Goal: Information Seeking & Learning: Learn about a topic

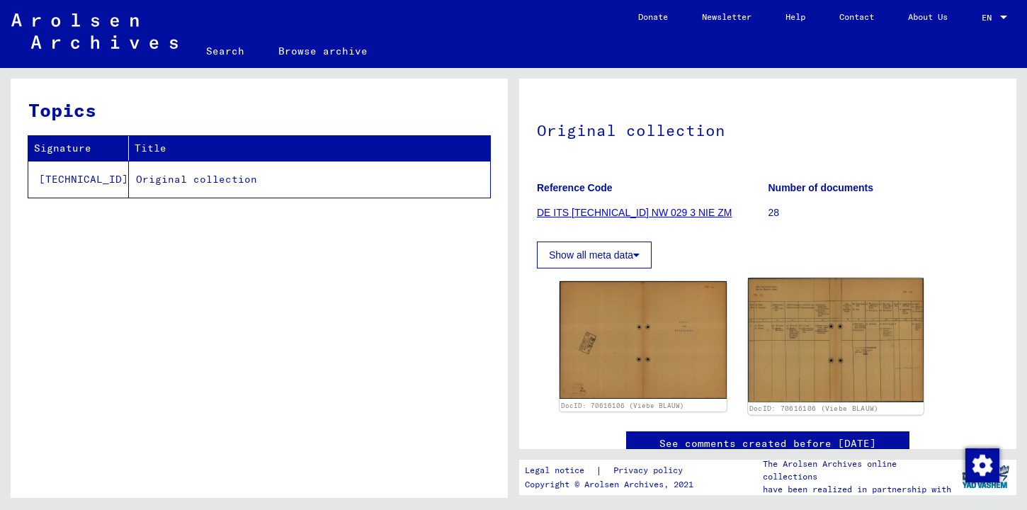
scroll to position [92, 0]
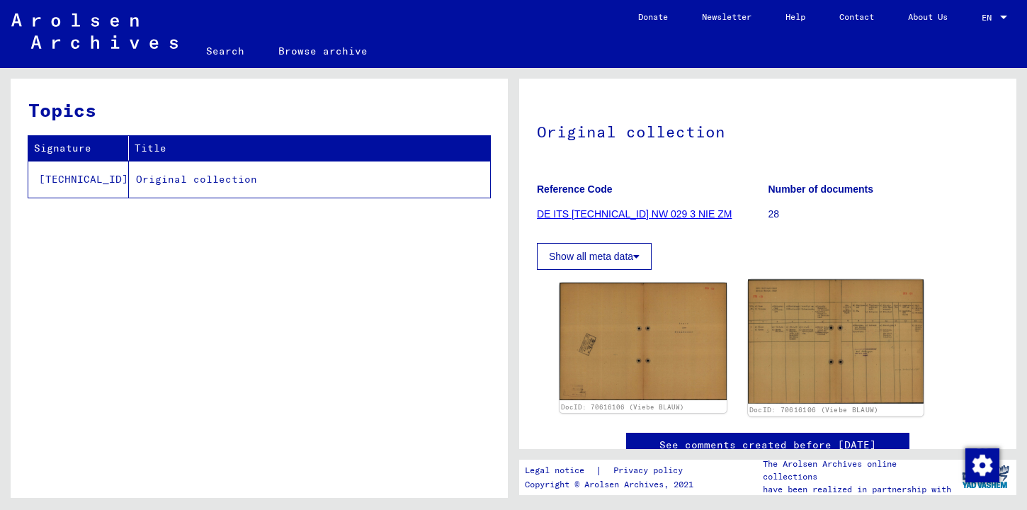
click at [846, 355] on img at bounding box center [836, 341] width 176 height 124
click at [817, 348] on img at bounding box center [836, 341] width 176 height 124
click at [807, 332] on img at bounding box center [836, 341] width 176 height 124
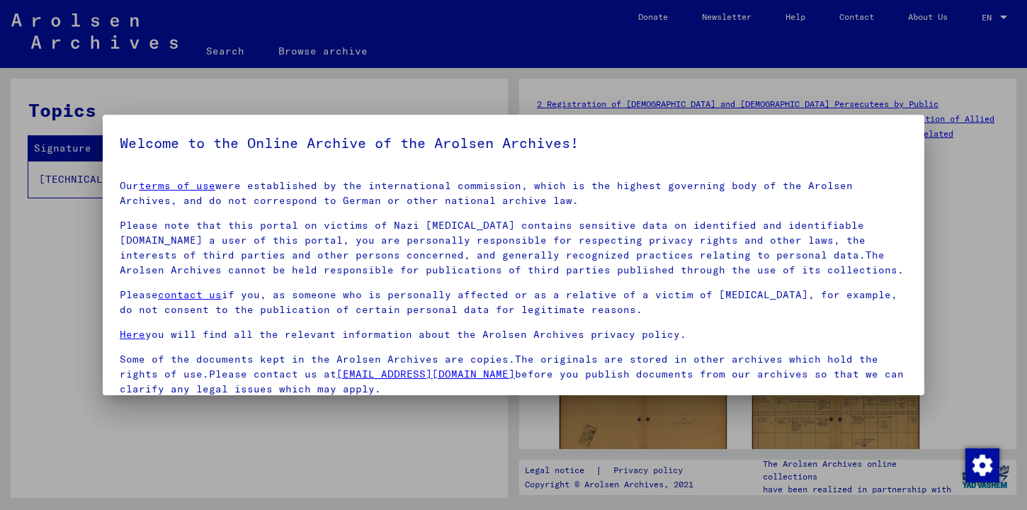
scroll to position [113, 0]
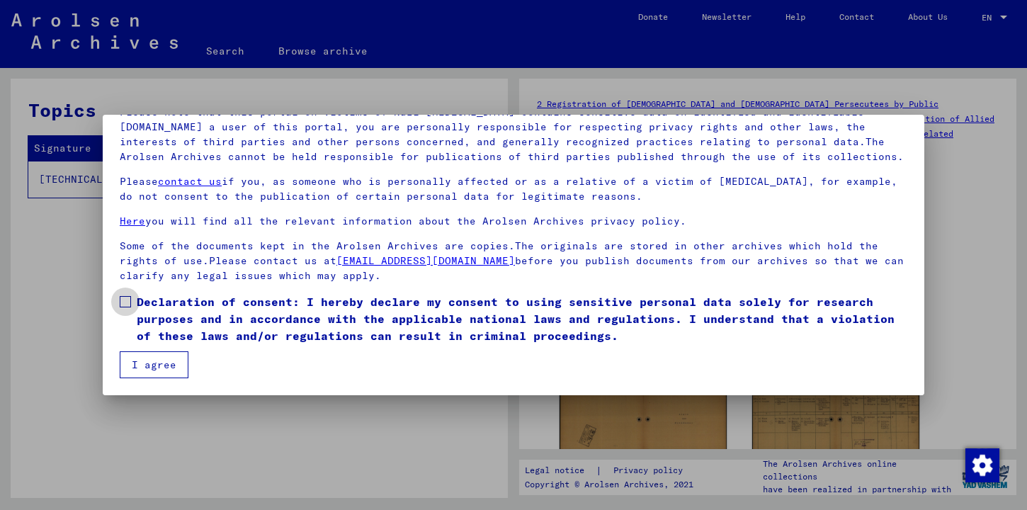
click at [205, 315] on span "Declaration of consent: I hereby declare my consent to using sensitive personal…" at bounding box center [522, 318] width 770 height 51
click at [169, 358] on button "I agree" at bounding box center [154, 364] width 69 height 27
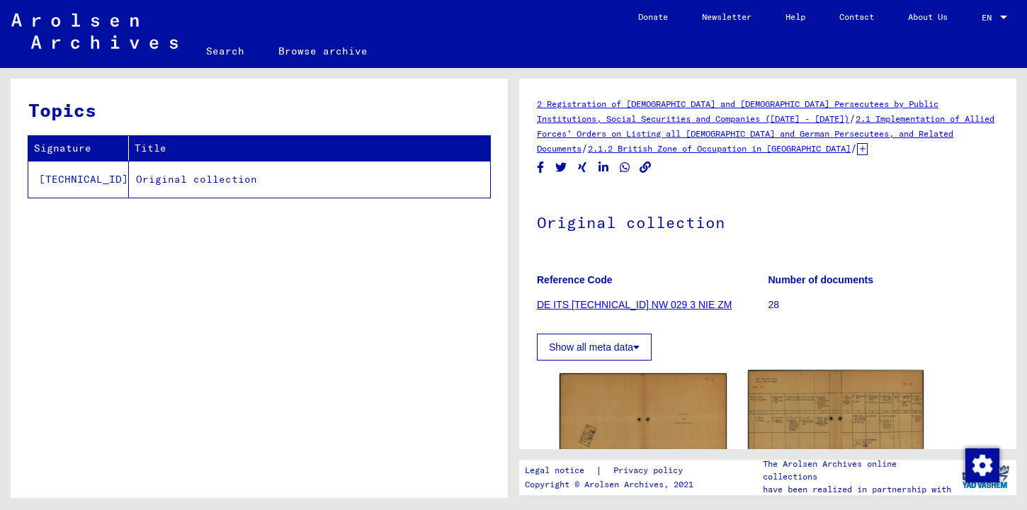
click at [800, 423] on img at bounding box center [836, 432] width 176 height 124
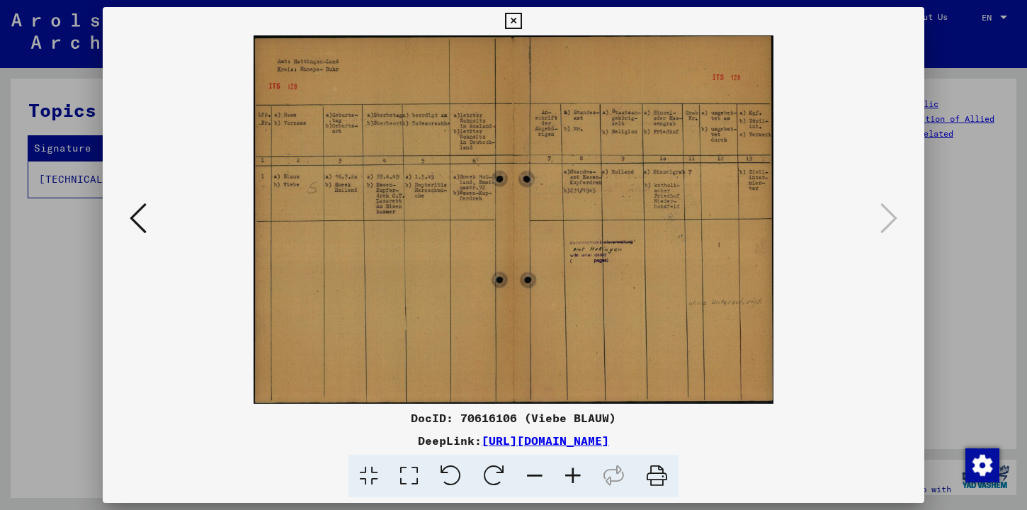
click at [574, 477] on icon at bounding box center [573, 476] width 38 height 43
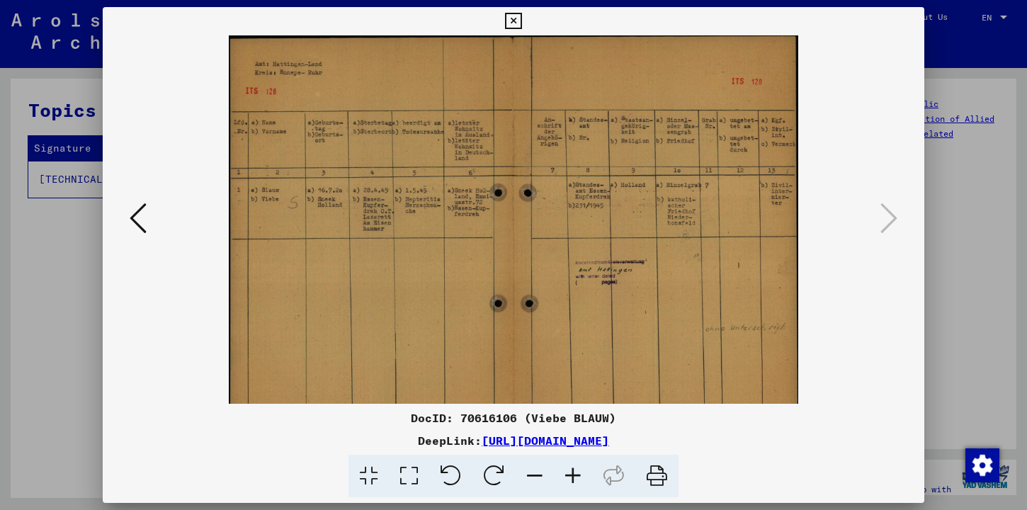
click at [574, 477] on icon at bounding box center [573, 476] width 38 height 43
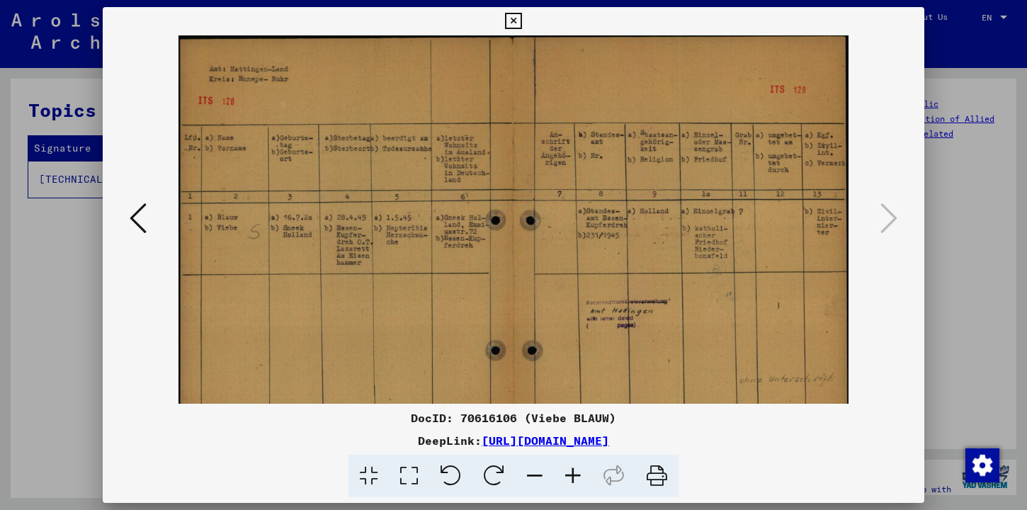
click at [574, 477] on icon at bounding box center [573, 476] width 38 height 43
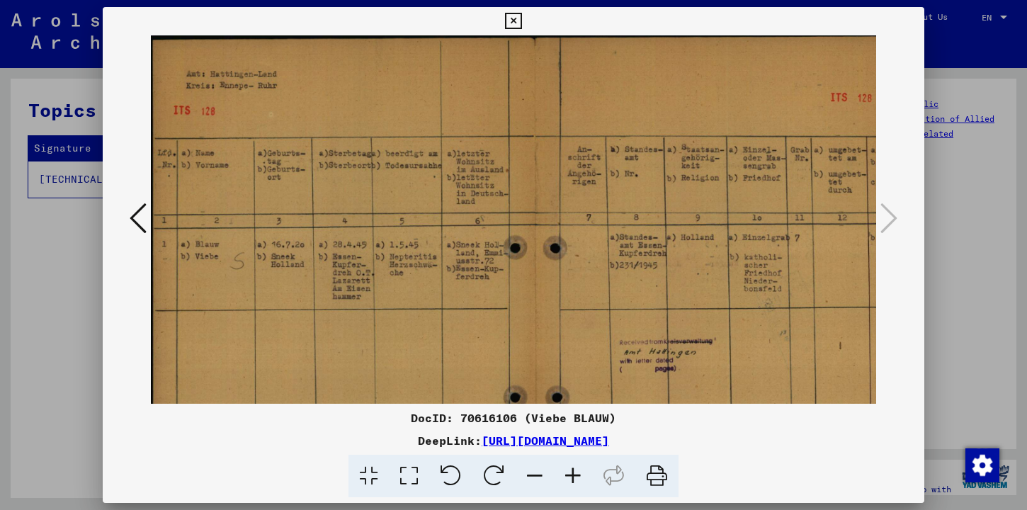
click at [574, 477] on icon at bounding box center [573, 476] width 38 height 43
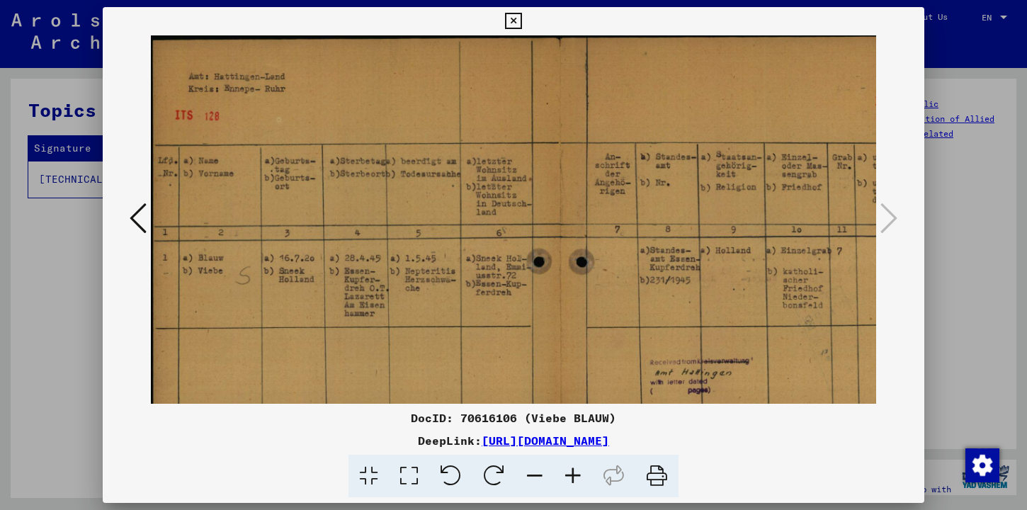
click at [574, 477] on icon at bounding box center [573, 476] width 38 height 43
